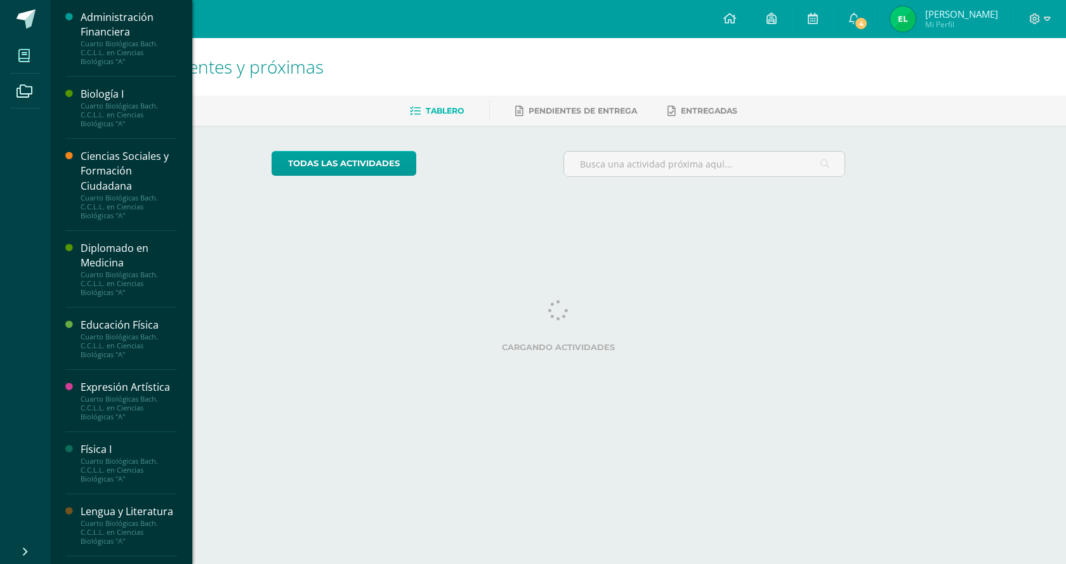
click at [34, 62] on span at bounding box center [24, 55] width 29 height 29
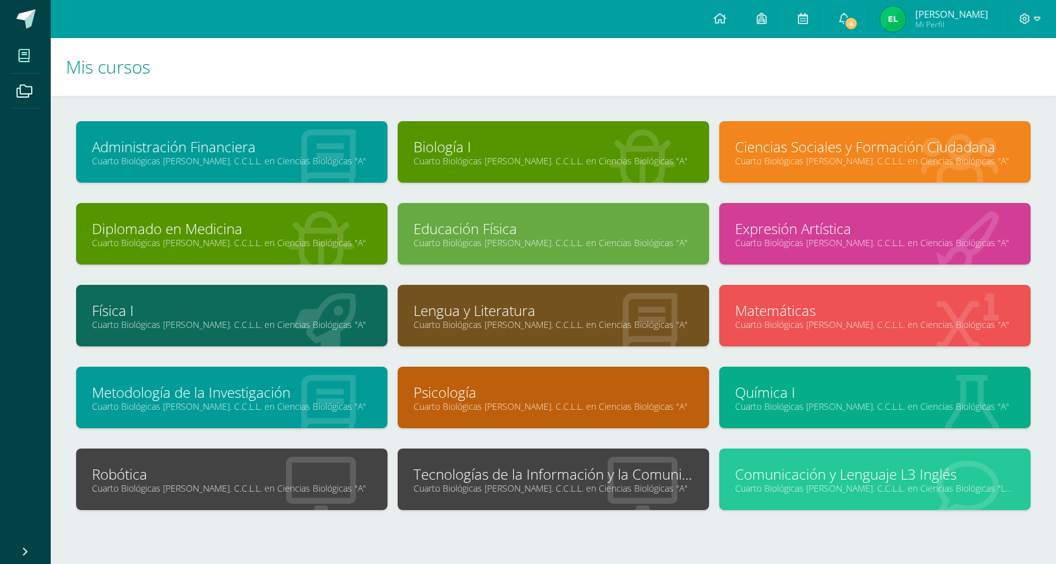
click at [560, 535] on div at bounding box center [553, 557] width 955 height 55
click at [525, 488] on link "Cuarto Biológicas [PERSON_NAME]. C.C.L.L. en Ciencias Biológicas "A"" at bounding box center [554, 488] width 280 height 12
click at [535, 469] on link "Tecnologías de la Información y la Comunicación I" at bounding box center [554, 474] width 280 height 20
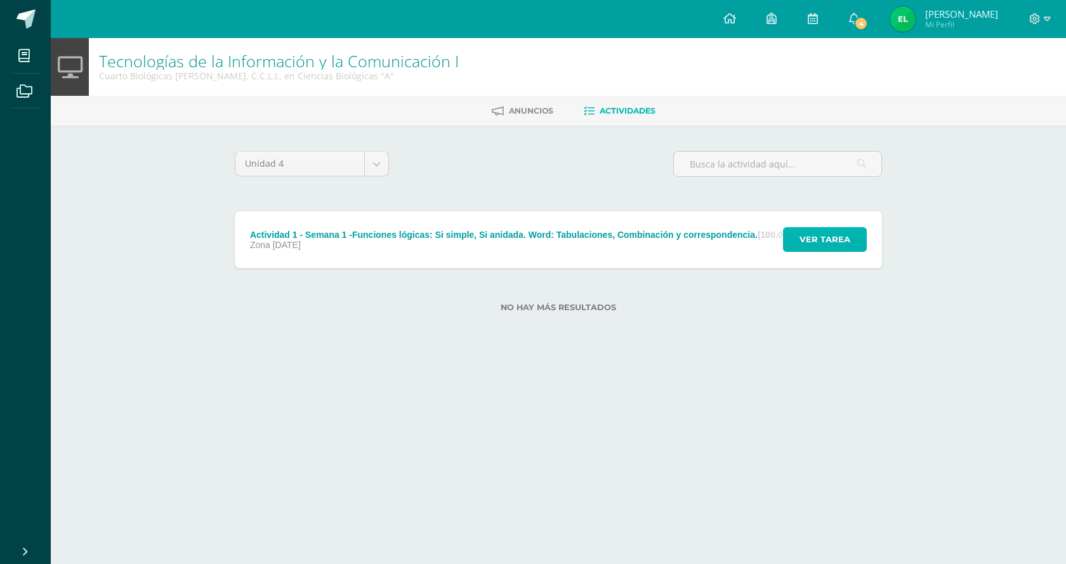
click at [830, 244] on span "Ver tarea" at bounding box center [824, 239] width 51 height 23
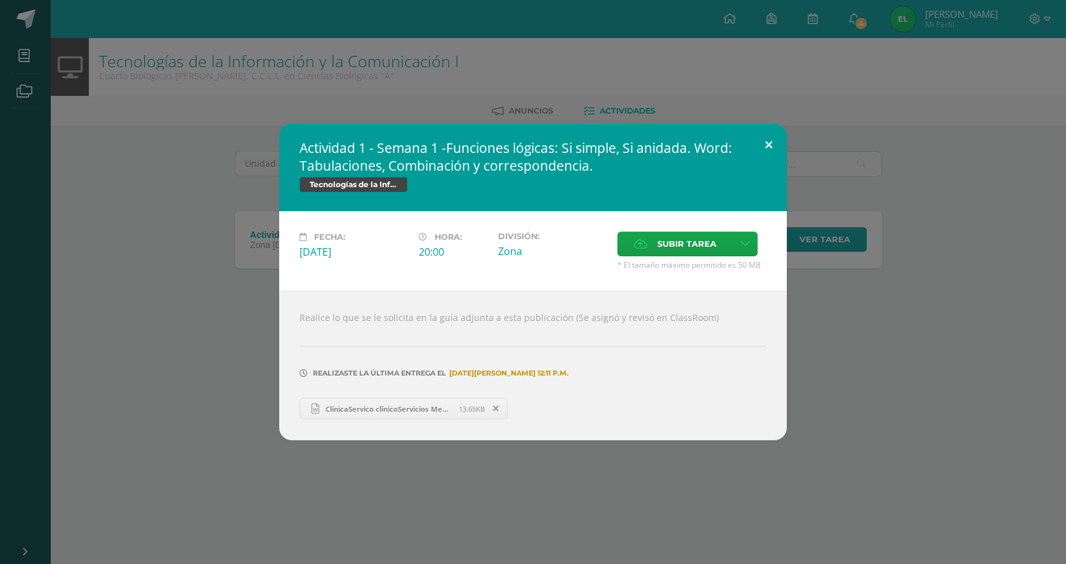
click at [770, 144] on button at bounding box center [769, 145] width 36 height 43
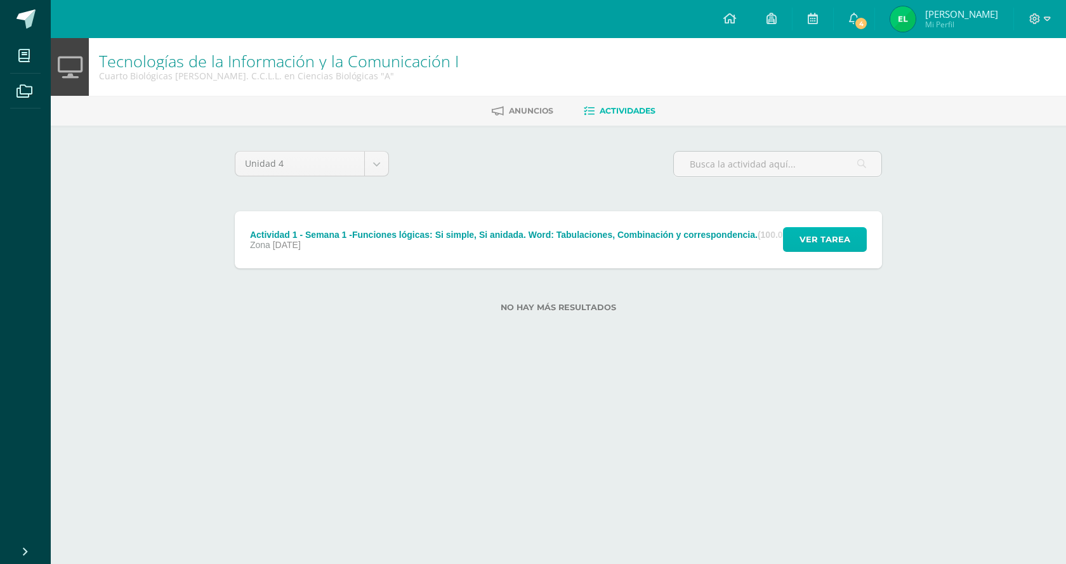
click at [804, 239] on span "Ver tarea" at bounding box center [824, 239] width 51 height 23
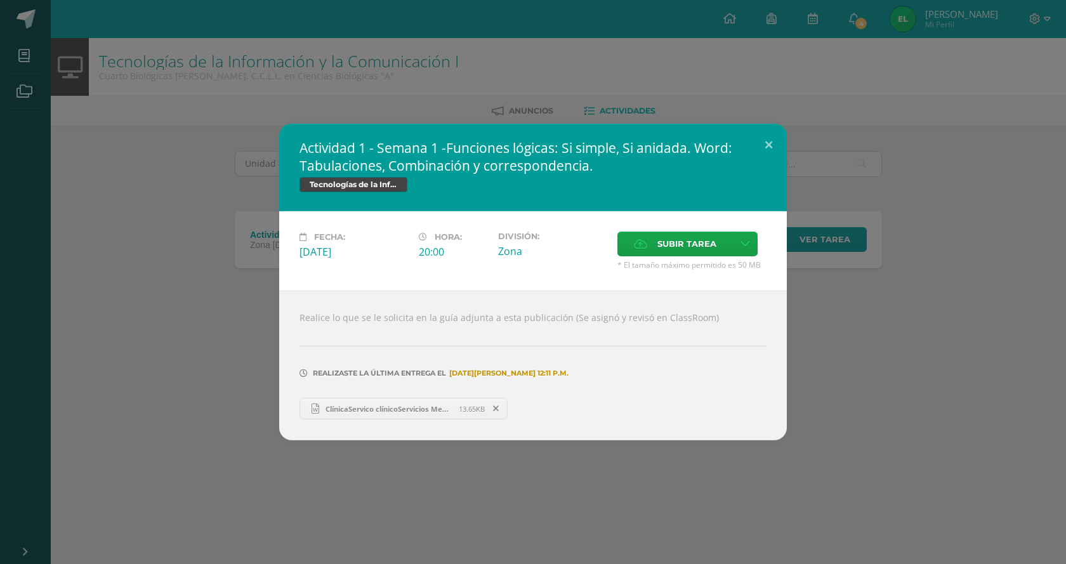
click at [398, 403] on link "ClínicaServico clínicoServicios Medicos-Dayana López.docx 13.65KB" at bounding box center [403, 409] width 208 height 22
click at [771, 133] on button at bounding box center [769, 145] width 36 height 43
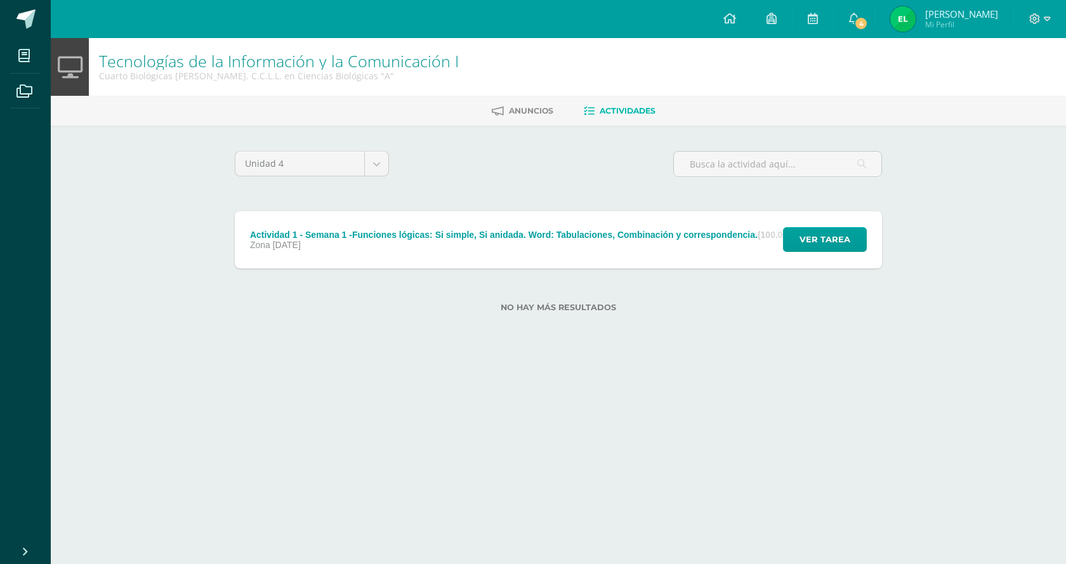
click at [154, 353] on html "Mis cursos Archivos Cerrar panel Administración Financiera Cuarto Biológicas Ba…" at bounding box center [533, 176] width 1066 height 353
click at [128, 353] on html "Mis cursos Archivos Cerrar panel Administración Financiera Cuarto Biológicas Ba…" at bounding box center [533, 176] width 1066 height 353
click at [147, 353] on html "Mis cursos Archivos Cerrar panel Administración Financiera Cuarto Biológicas Ba…" at bounding box center [533, 176] width 1066 height 353
drag, startPoint x: 112, startPoint y: 540, endPoint x: 105, endPoint y: 563, distance: 23.9
click at [108, 353] on html "Mis cursos Archivos Cerrar panel Administración Financiera Cuarto Biológicas Ba…" at bounding box center [533, 176] width 1066 height 353
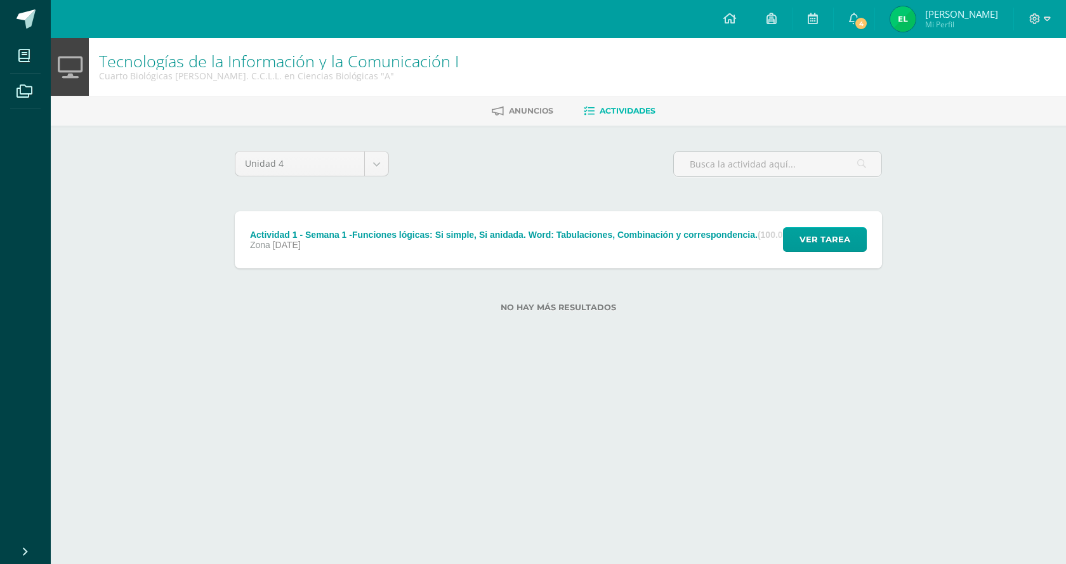
click at [178, 353] on html "Mis cursos Archivos Cerrar panel Administración Financiera Cuarto Biológicas Ba…" at bounding box center [533, 176] width 1066 height 353
